Goal: Information Seeking & Learning: Learn about a topic

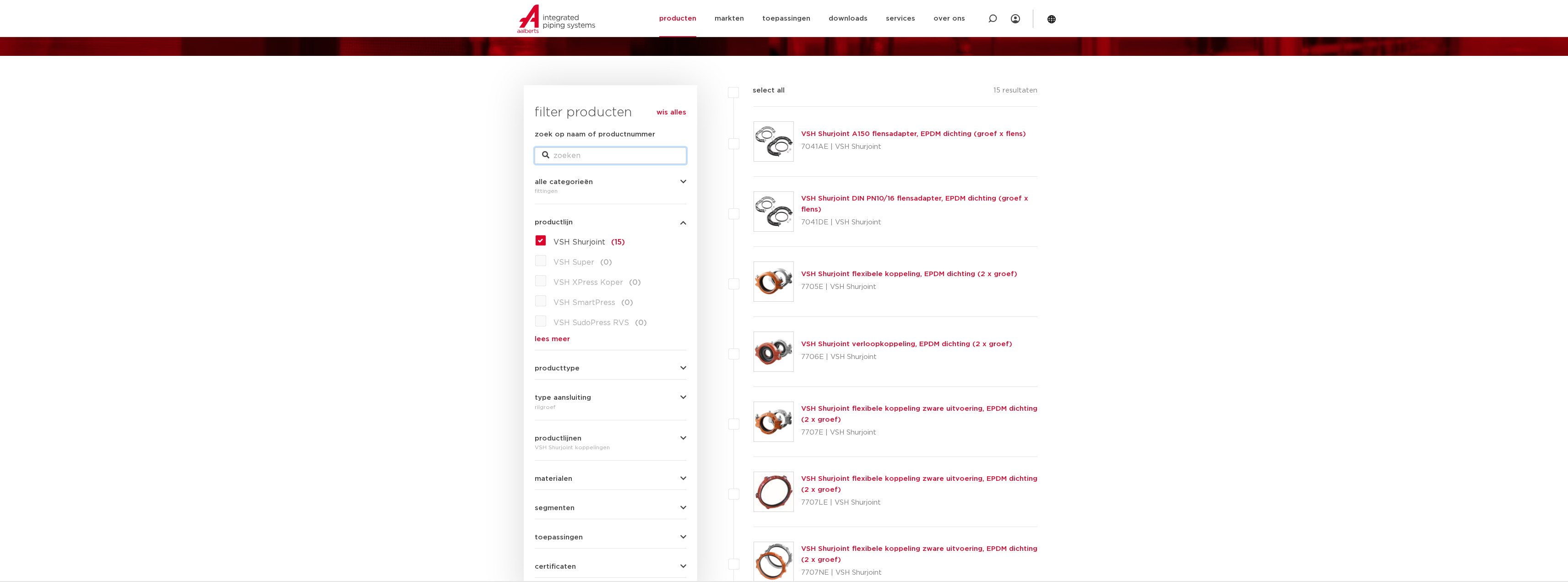
scroll to position [91, 0]
click at [573, 152] on input "zoek op naam of productnummer" at bounding box center [610, 155] width 152 height 16
type input "k9"
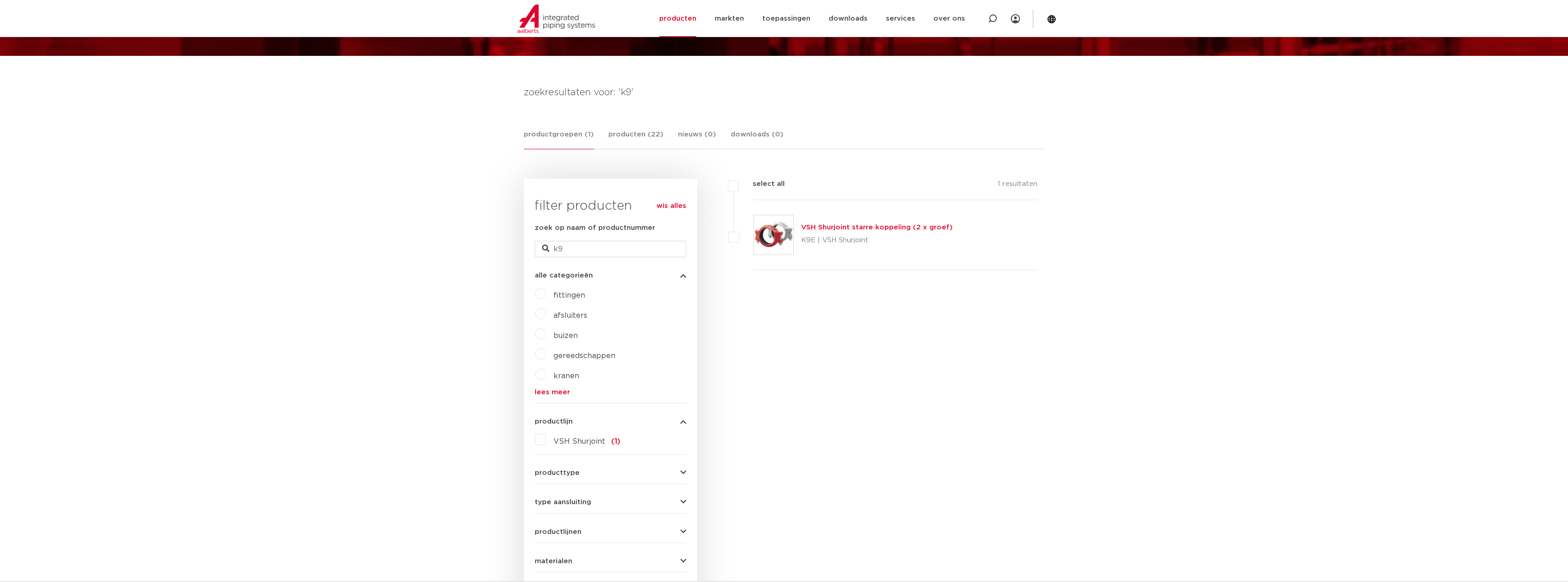
click at [839, 230] on link "VSH Shurjoint starre koppeling (2 x groef)" at bounding box center [877, 227] width 152 height 7
click at [675, 20] on link "producten" at bounding box center [677, 18] width 37 height 37
click at [622, 132] on link "producten (22)" at bounding box center [636, 139] width 55 height 20
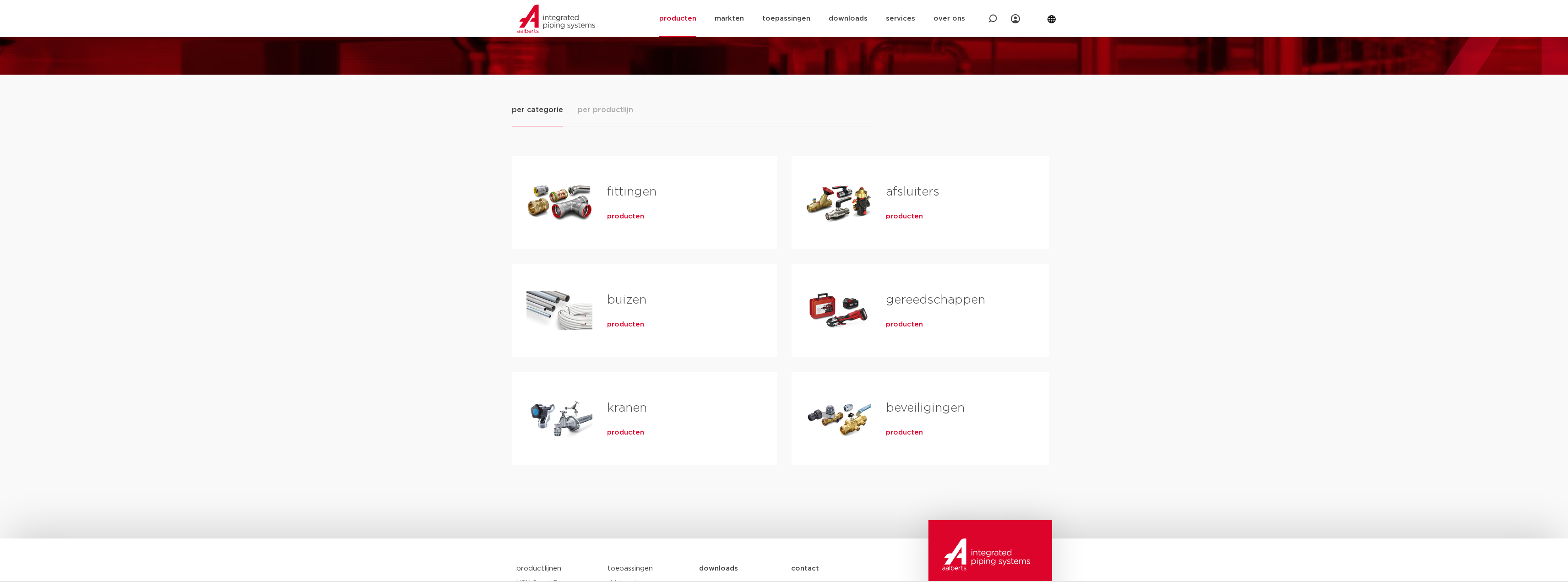
scroll to position [46, 0]
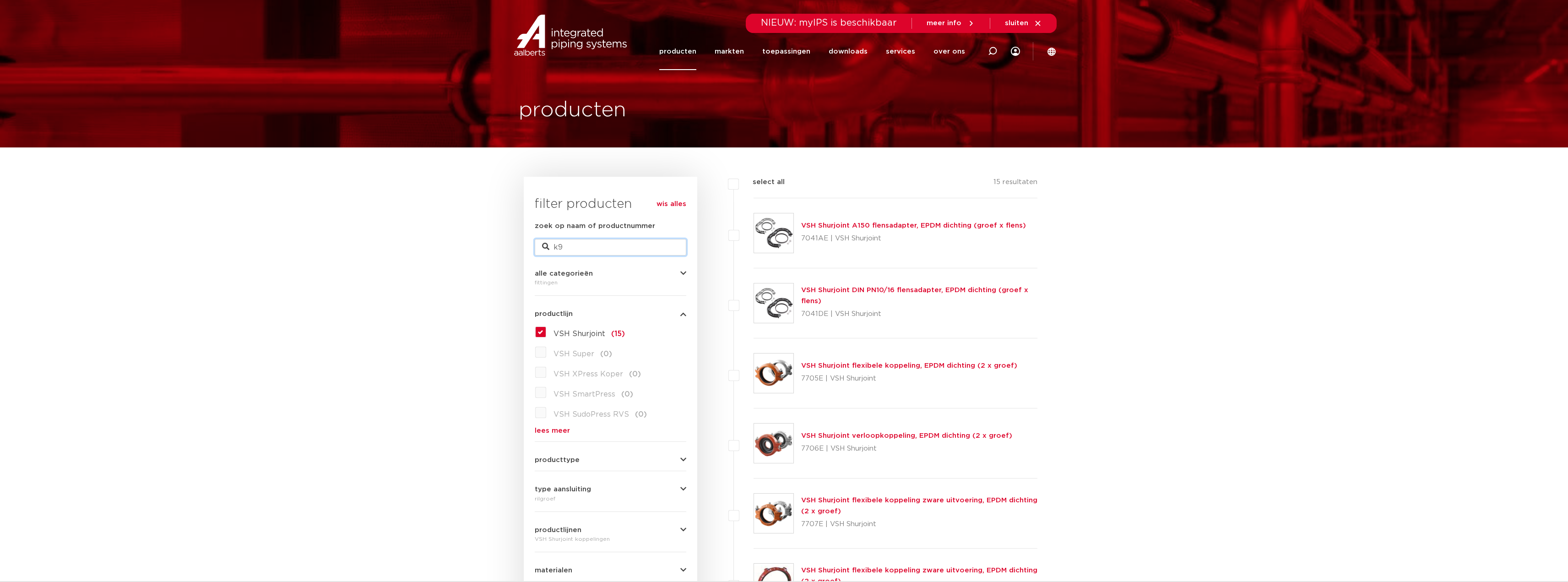
click at [617, 247] on input "k9" at bounding box center [610, 247] width 152 height 16
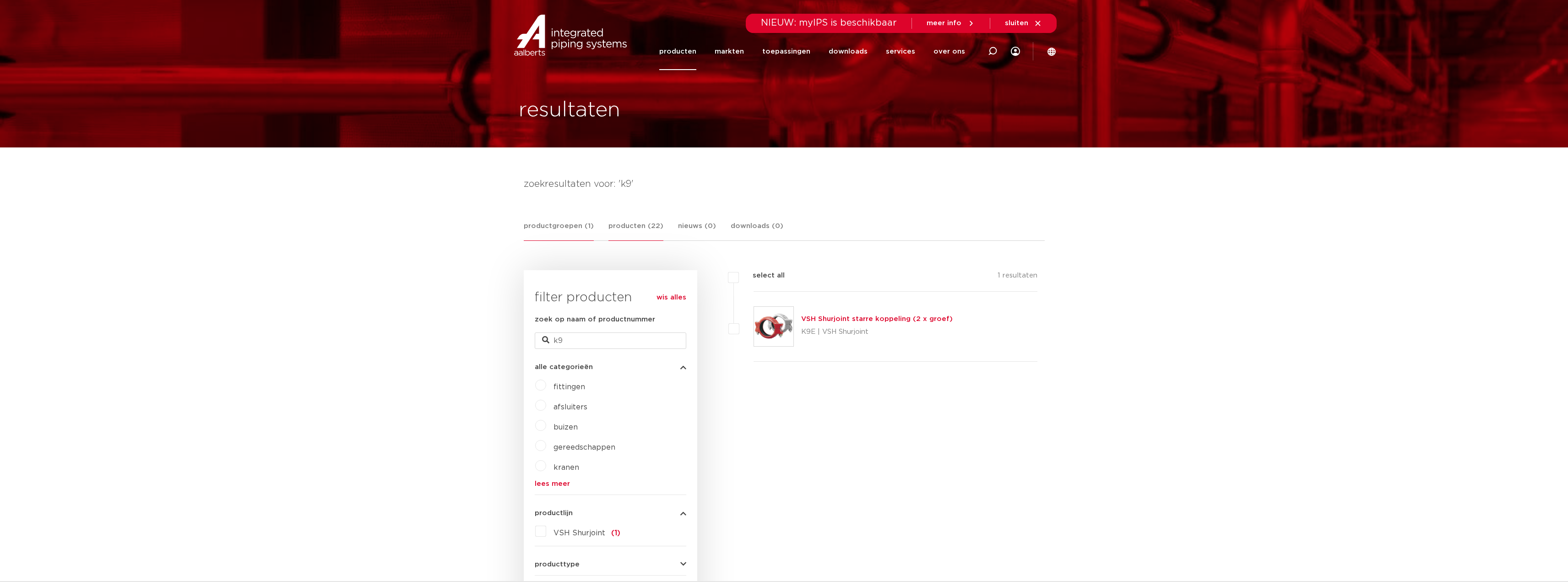
click at [619, 228] on link "producten (22)" at bounding box center [636, 231] width 55 height 20
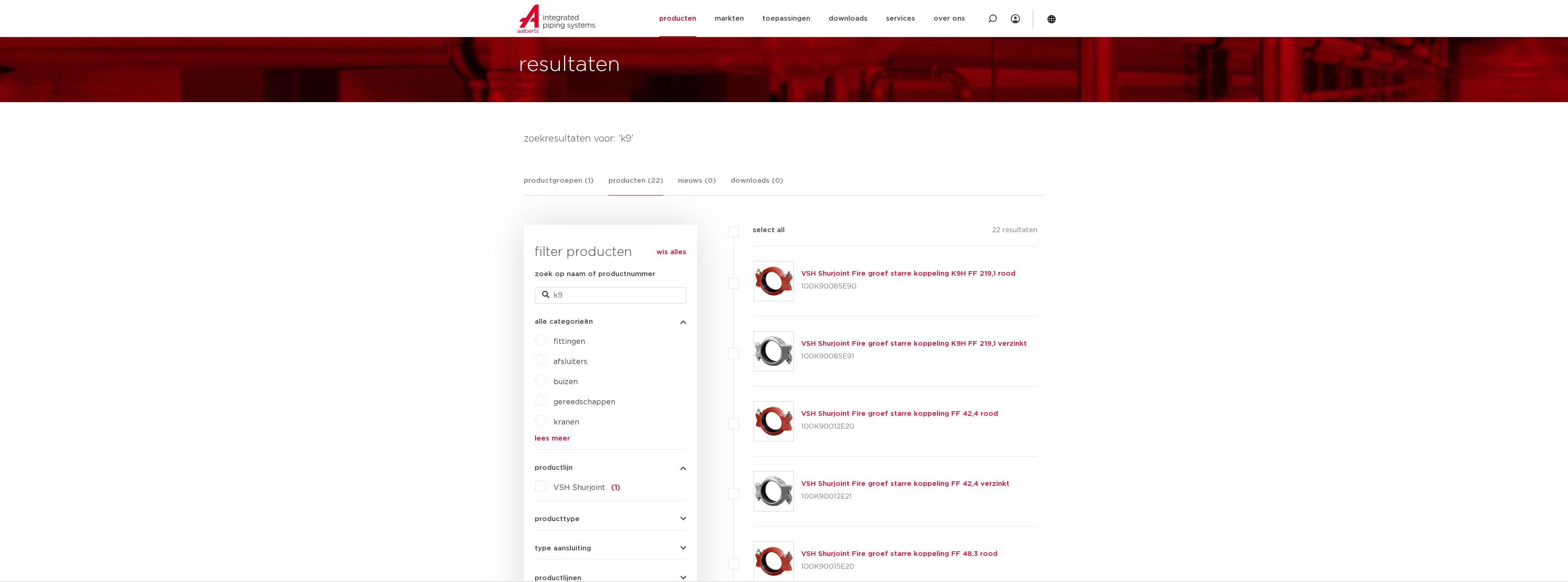
scroll to position [46, 0]
click at [839, 275] on link "VSH Shurjoint Fire groef starre koppeling K9H FF 219,1 rood" at bounding box center [908, 273] width 214 height 7
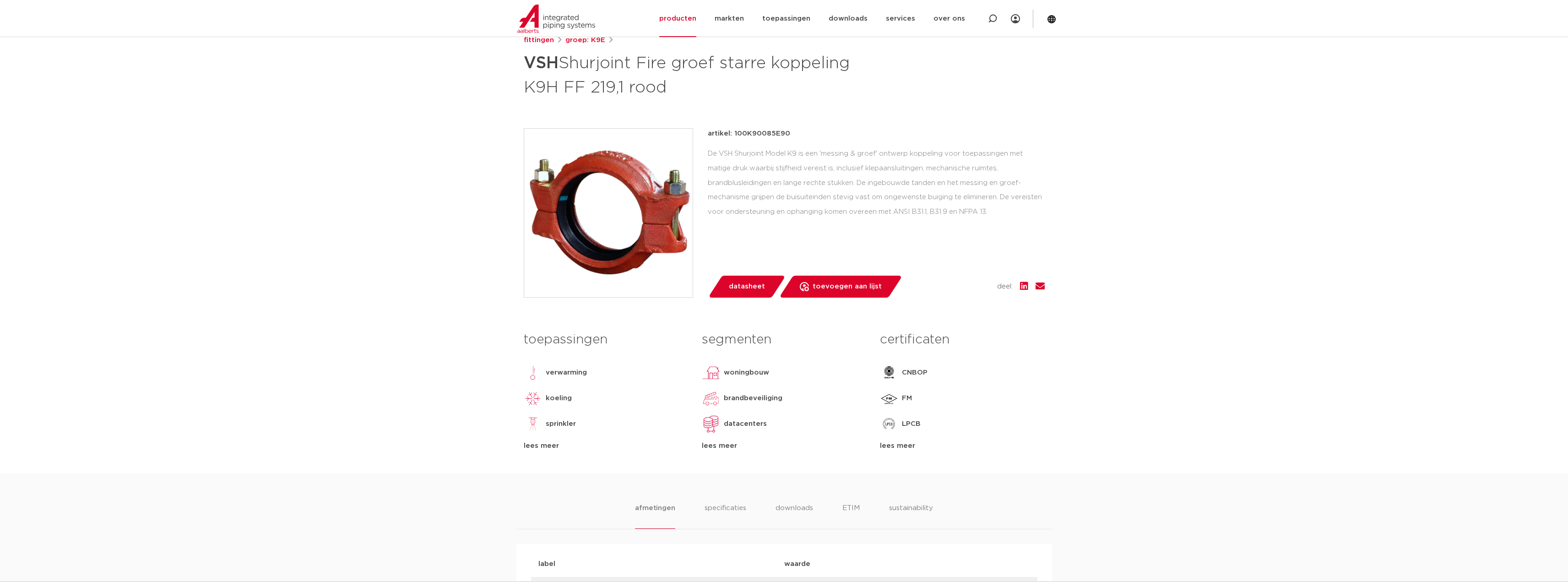
scroll to position [229, 0]
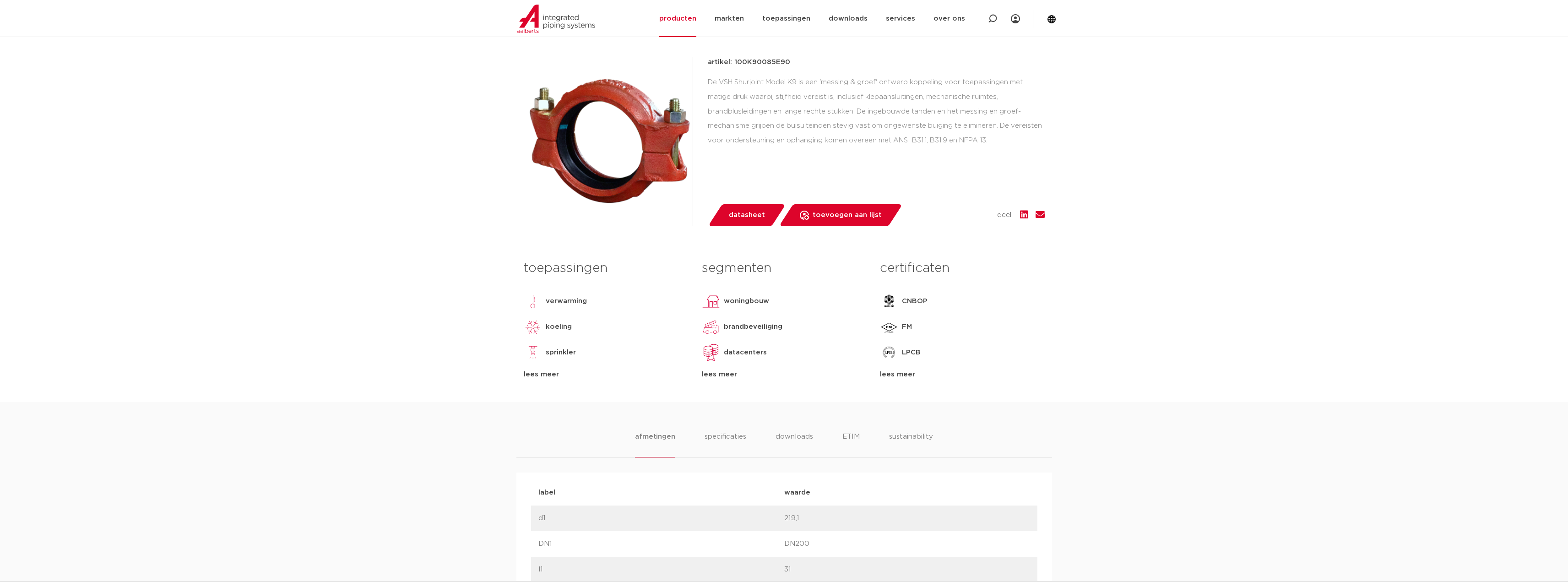
click at [744, 218] on span "datasheet" at bounding box center [746, 215] width 36 height 15
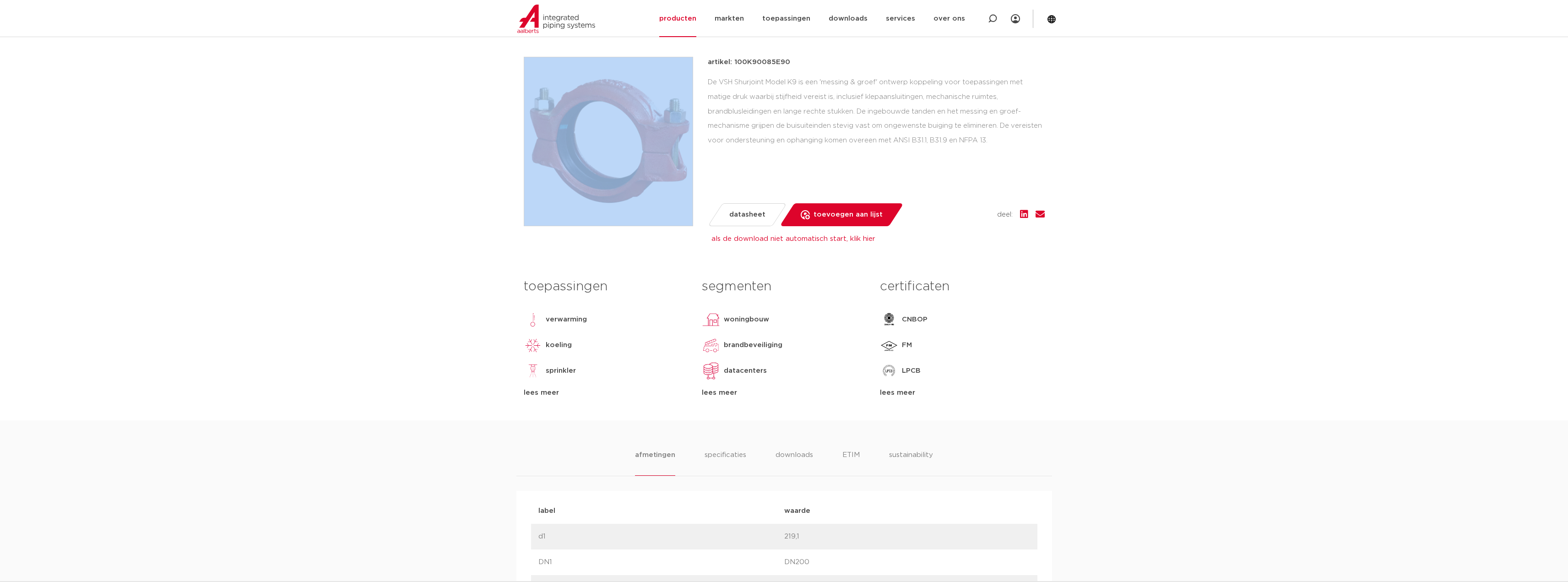
drag, startPoint x: 580, startPoint y: 43, endPoint x: 629, endPoint y: 61, distance: 52.2
click at [629, 61] on div "terug naar zoeken fittingen groep: K9E VSH Shurjoint Fire groef starre koppelin…" at bounding box center [784, 177] width 536 height 487
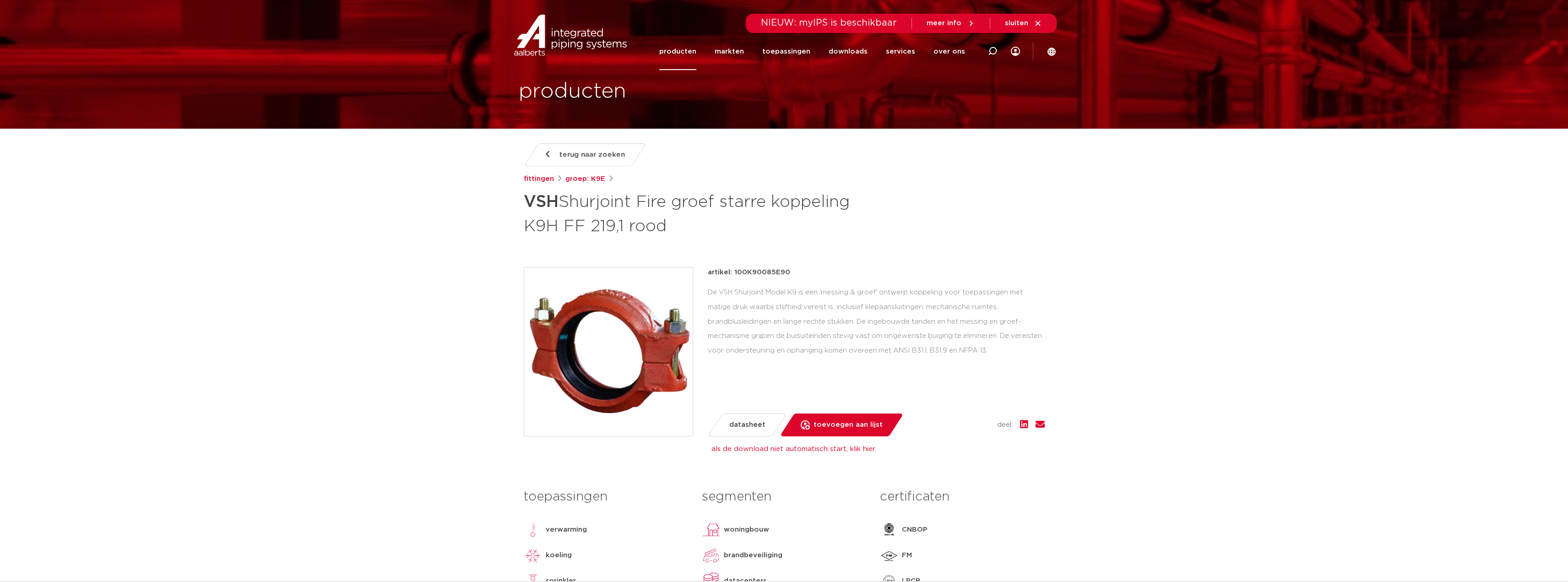
scroll to position [0, 0]
